Goal: Transaction & Acquisition: Book appointment/travel/reservation

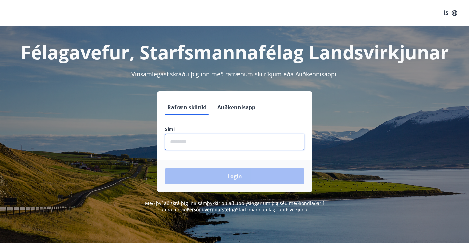
click at [211, 144] on input "phone" at bounding box center [234, 142] width 139 height 16
type input "********"
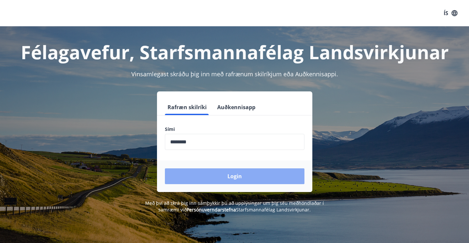
click at [229, 176] on button "Login" at bounding box center [234, 176] width 139 height 16
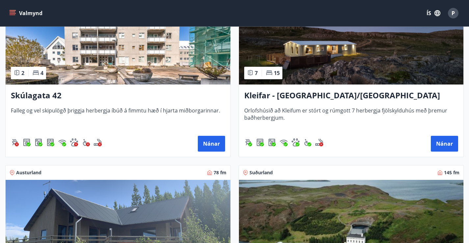
scroll to position [338, 0]
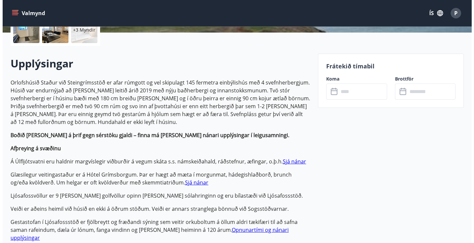
scroll to position [164, 0]
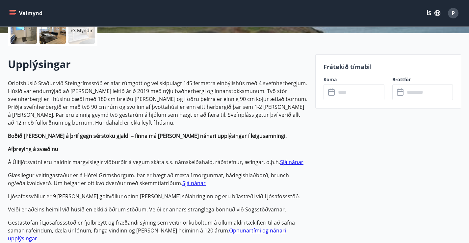
click at [332, 94] on icon at bounding box center [332, 92] width 8 height 8
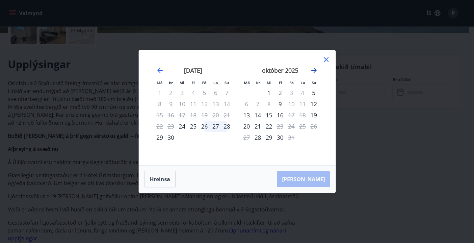
click at [312, 71] on icon "Move forward to switch to the next month." at bounding box center [314, 70] width 8 height 8
